Goal: Check status: Check status

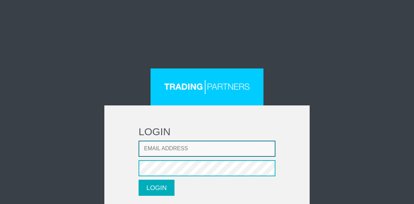
click at [185, 153] on input "Email address" at bounding box center [207, 149] width 137 height 16
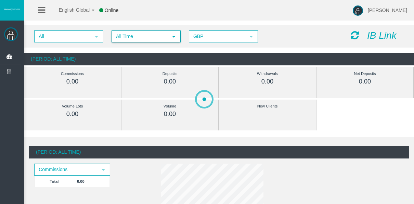
click at [137, 37] on span "All Time" at bounding box center [139, 36] width 55 height 11
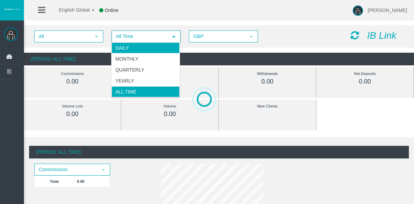
click at [143, 49] on li "Daily" at bounding box center [146, 47] width 68 height 11
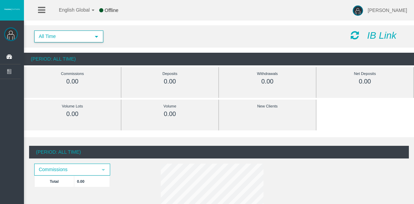
click at [59, 35] on span "All Time" at bounding box center [62, 36] width 55 height 11
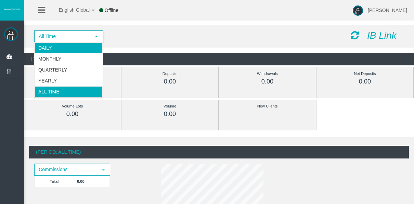
click at [64, 51] on li "Daily" at bounding box center [69, 47] width 68 height 11
